Goal: Information Seeking & Learning: Learn about a topic

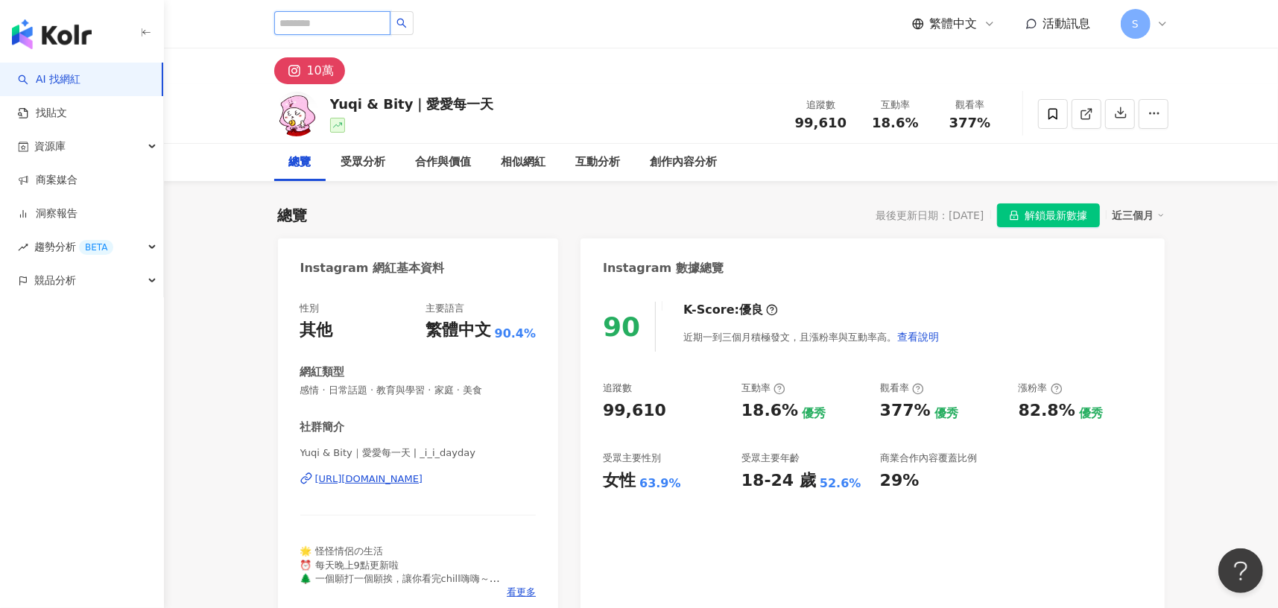
click at [343, 25] on input "search" at bounding box center [332, 23] width 116 height 24
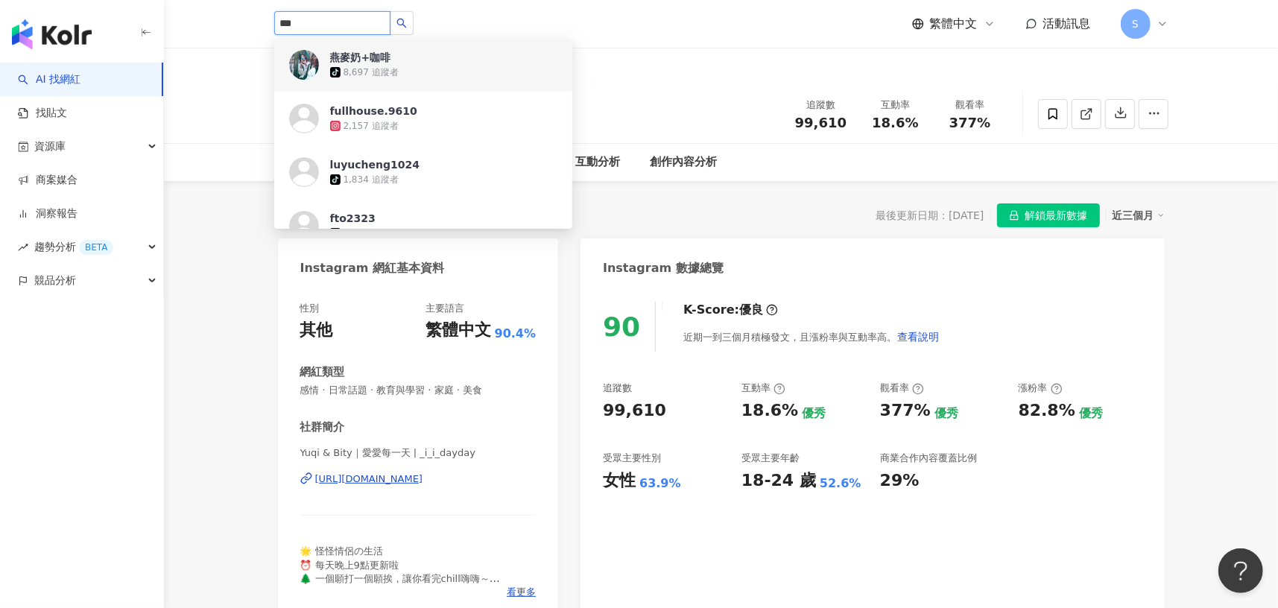
type input "***"
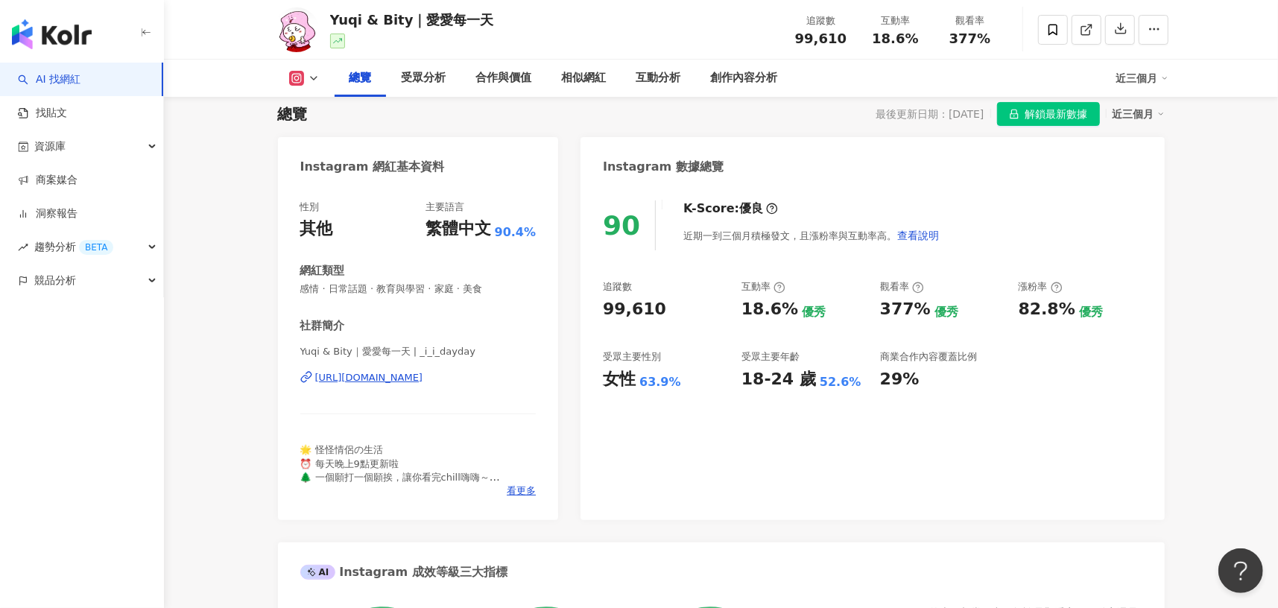
scroll to position [298, 0]
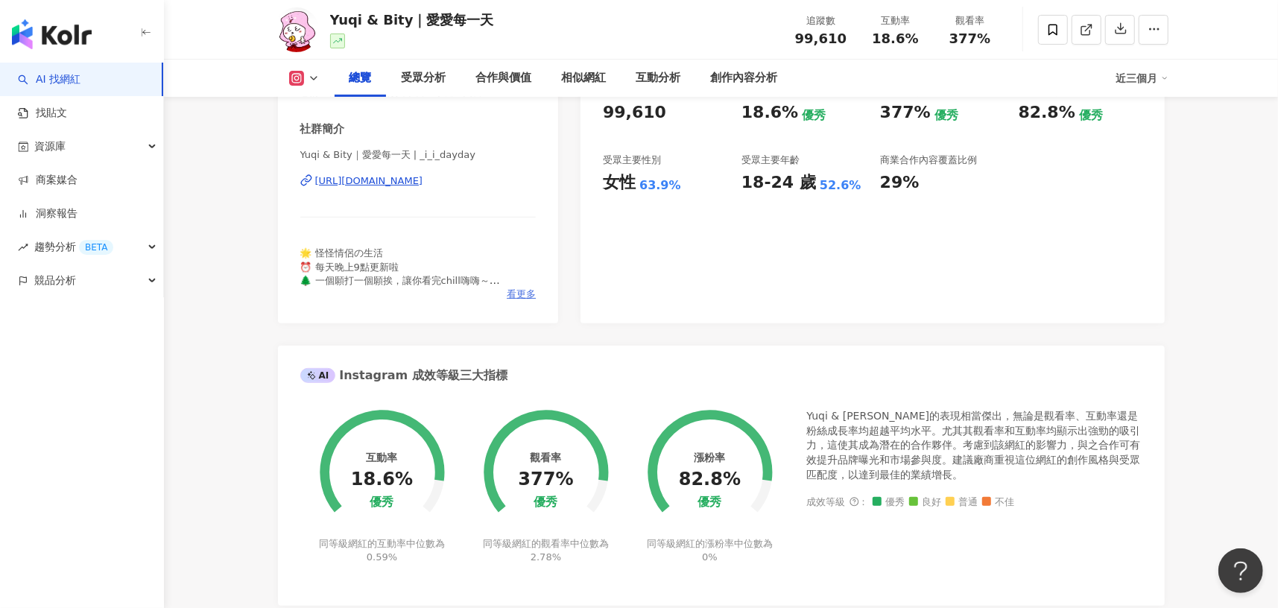
click at [523, 289] on span "看更多" at bounding box center [521, 294] width 29 height 13
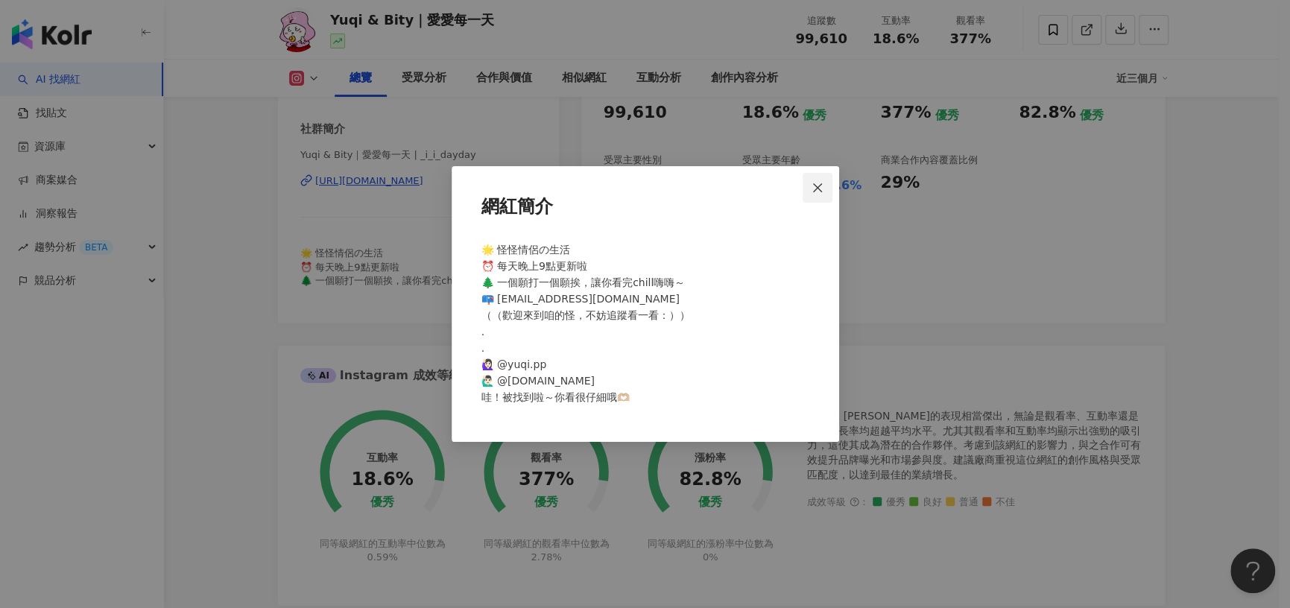
click at [821, 185] on icon "close" at bounding box center [817, 188] width 12 height 12
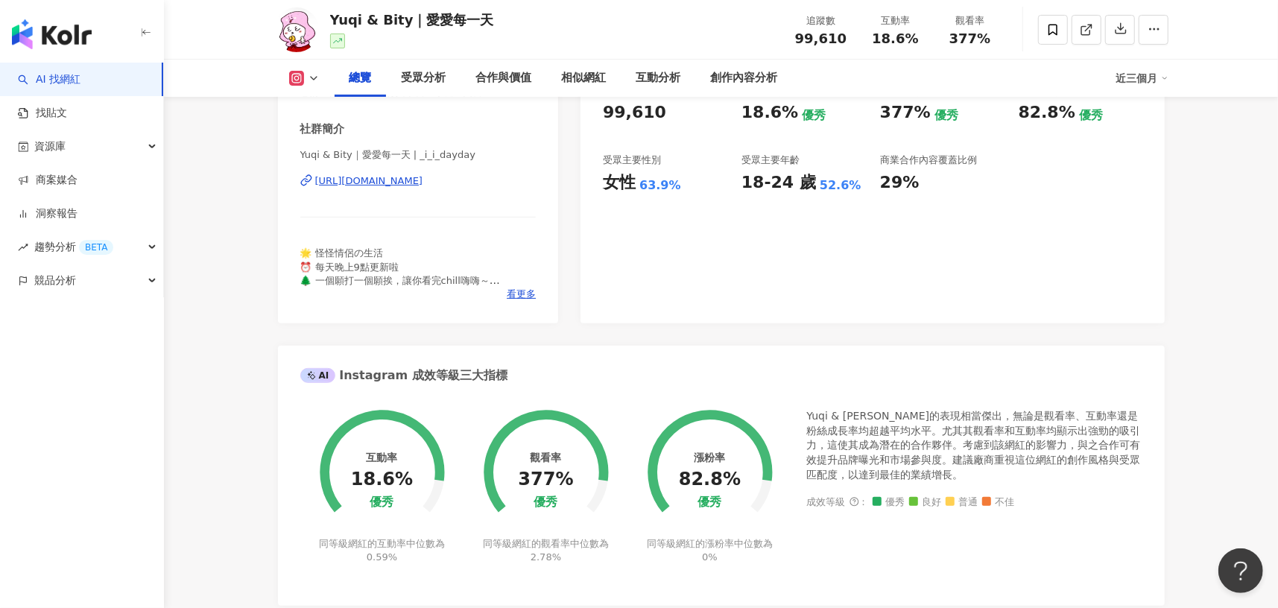
click at [823, 228] on div "90 K-Score : 優良 近期一到三個月積極發文，且漲粉率與互動率高。 查看說明 追蹤數 99,610 互動率 18.6% 優秀 觀看率 377% 優秀…" at bounding box center [871, 156] width 583 height 335
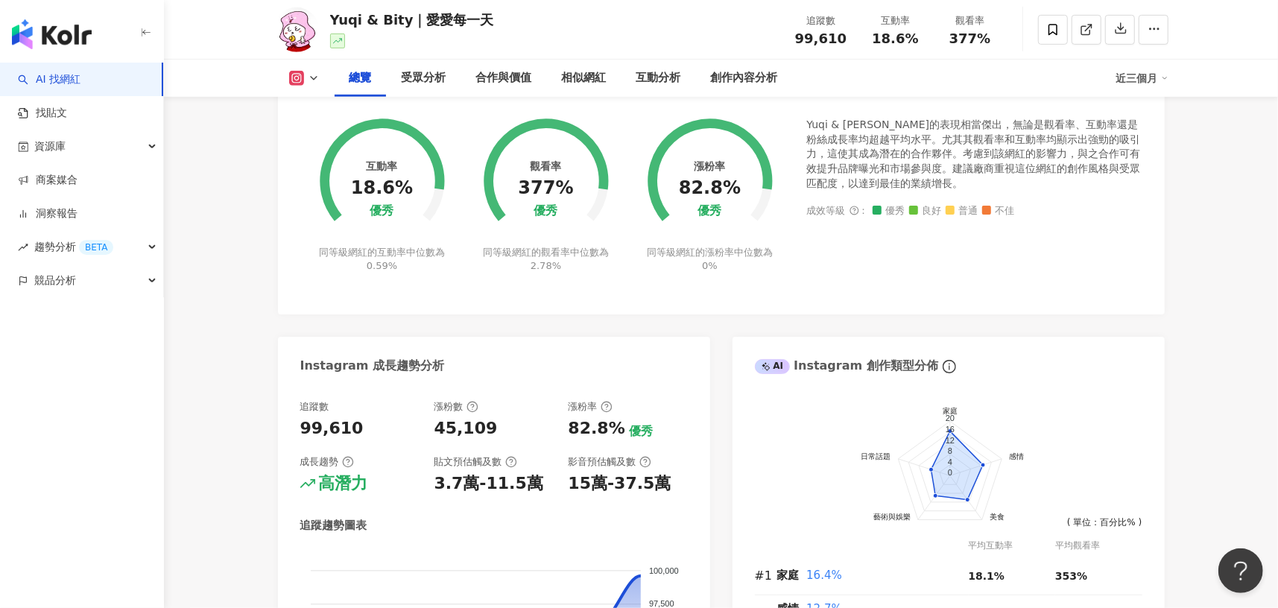
scroll to position [0, 0]
